Goal: Check status: Check status

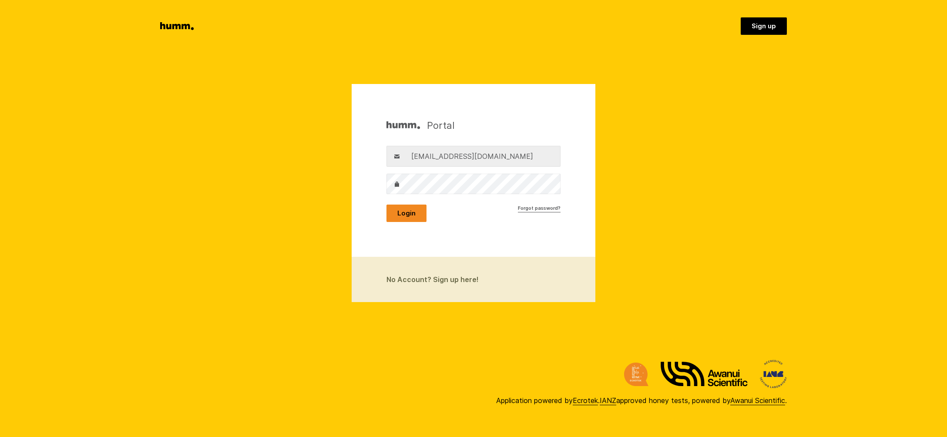
click at [402, 213] on button "Login" at bounding box center [406, 212] width 40 height 17
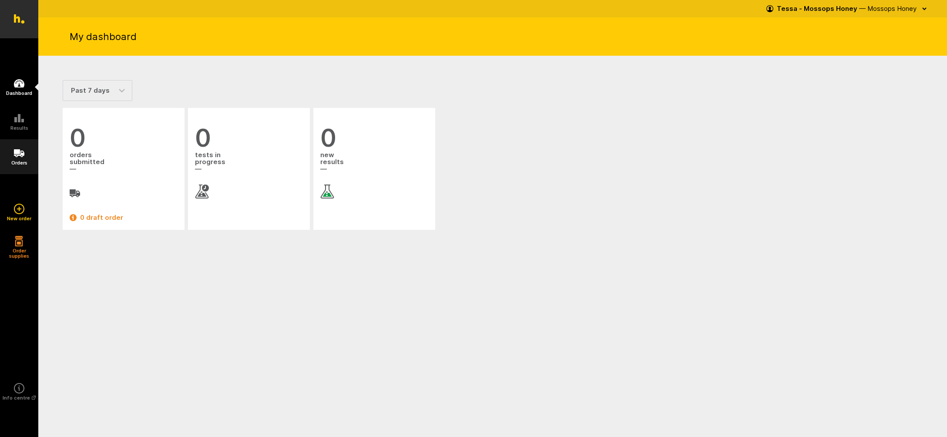
click at [18, 154] on icon at bounding box center [19, 153] width 10 height 10
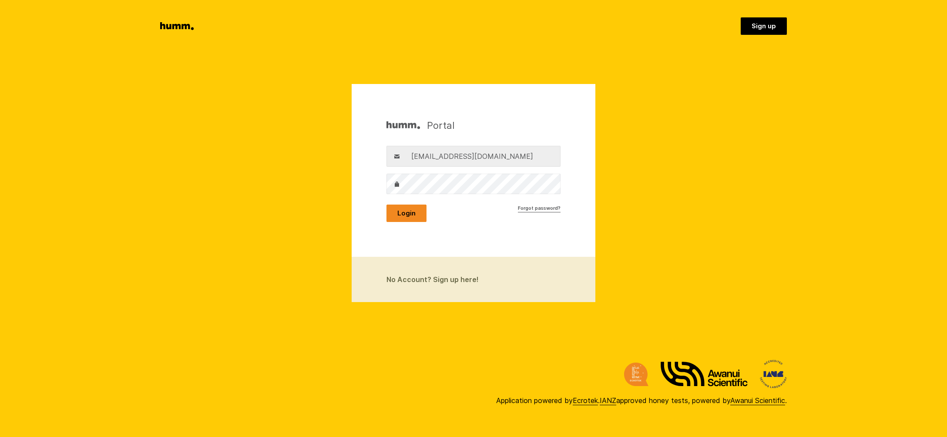
click at [407, 213] on button "Login" at bounding box center [406, 212] width 40 height 17
